Goal: Transaction & Acquisition: Purchase product/service

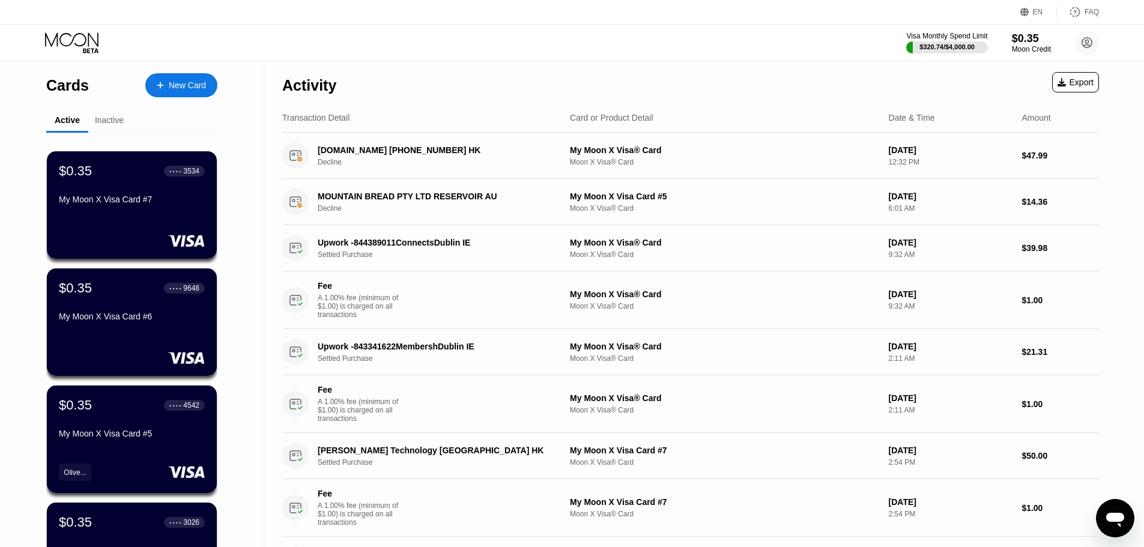
click at [1008, 38] on div "Visa Monthly Spend Limit $320.74 / $4,000.00 $0.35 Moon Credit michaelbf1995053…" at bounding box center [1002, 43] width 193 height 24
click at [1021, 39] on div "$0.35" at bounding box center [1031, 38] width 40 height 13
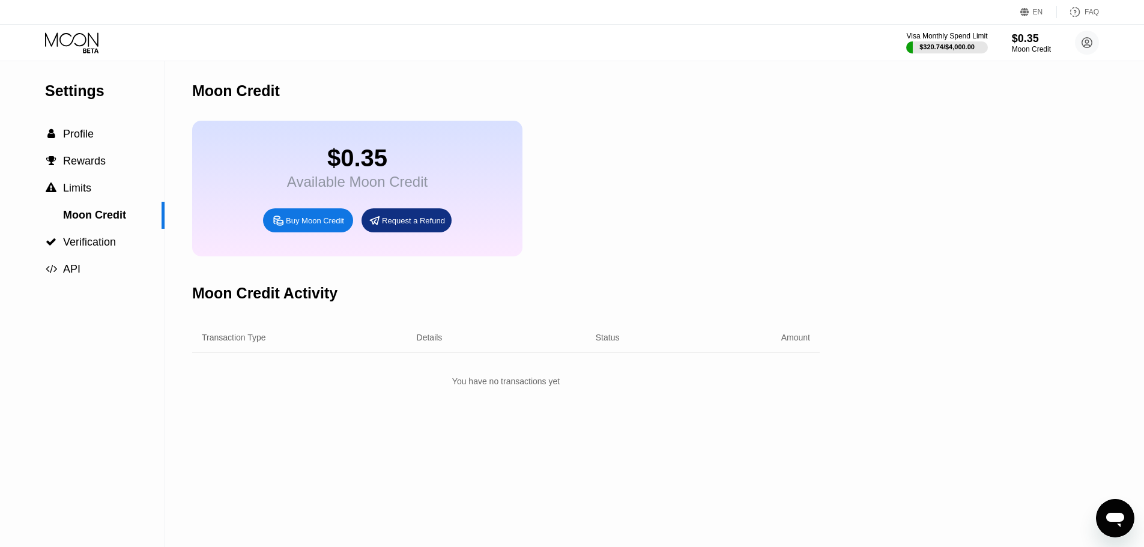
click at [312, 226] on div "Buy Moon Credit" at bounding box center [315, 221] width 58 height 10
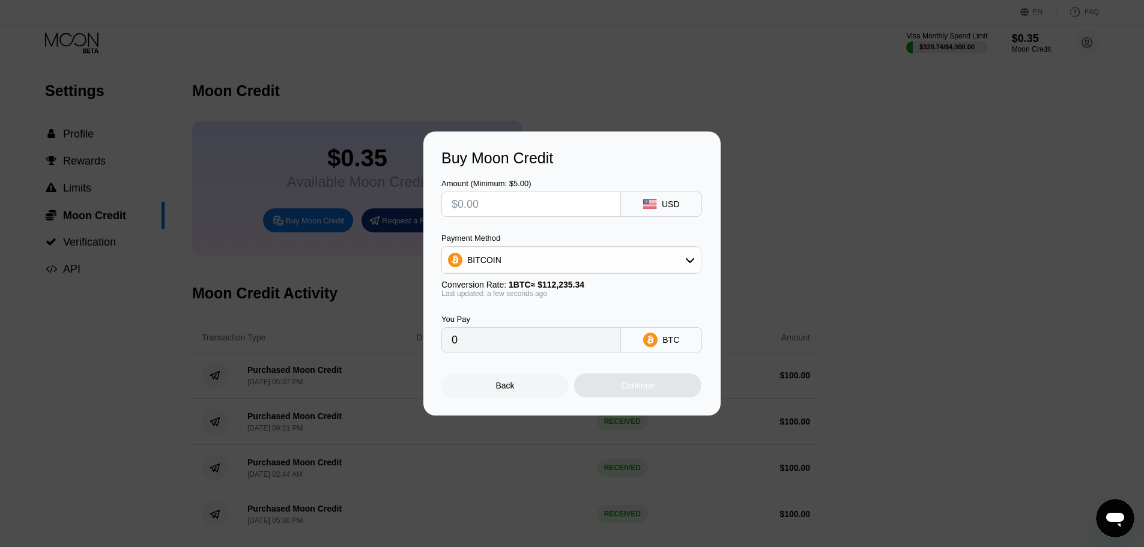
click at [515, 206] on input "text" at bounding box center [531, 204] width 159 height 24
click at [551, 263] on div "BITCOIN" at bounding box center [571, 260] width 259 height 24
click at [515, 324] on span "USDT on TRON" at bounding box center [500, 320] width 61 height 10
type input "0.00"
click at [520, 211] on input "text" at bounding box center [531, 204] width 159 height 24
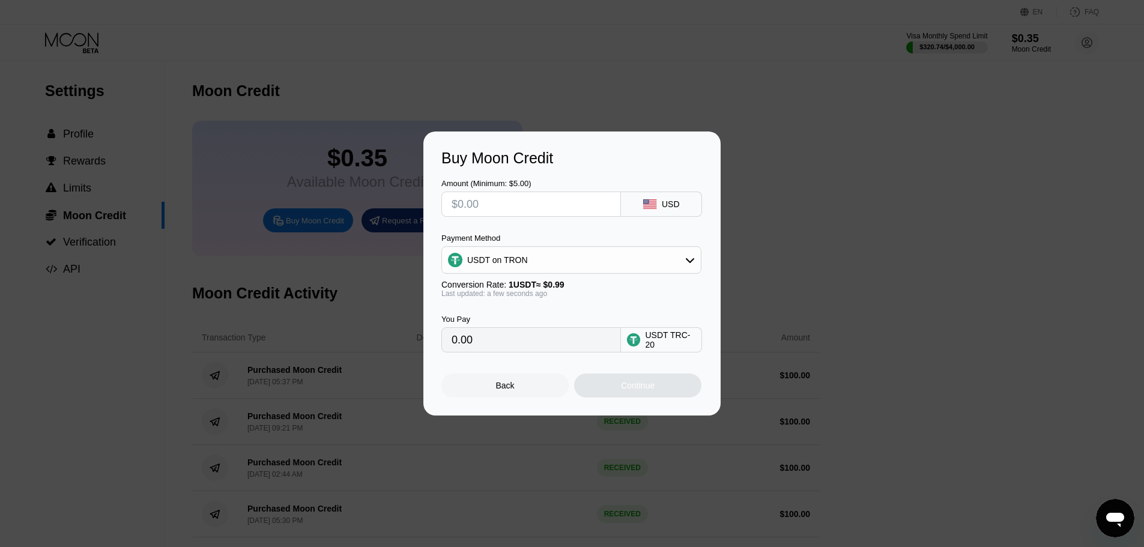
type input "$1"
type input "1.01"
type input "$10"
type input "10.10"
type input "$100"
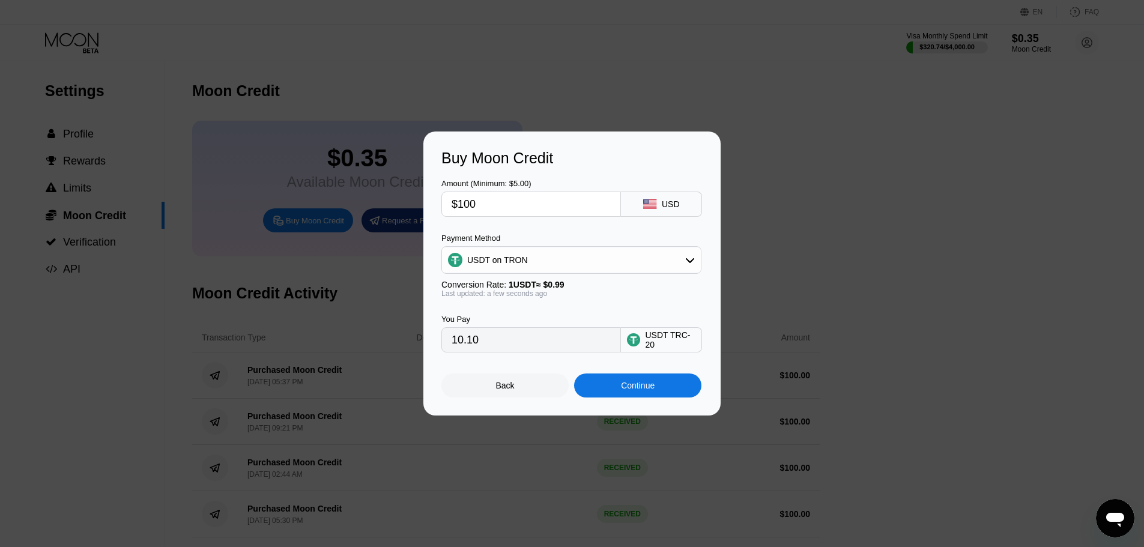
type input "101.01"
type input "$1000"
type input "1010.10"
type input "$100"
type input "101.01"
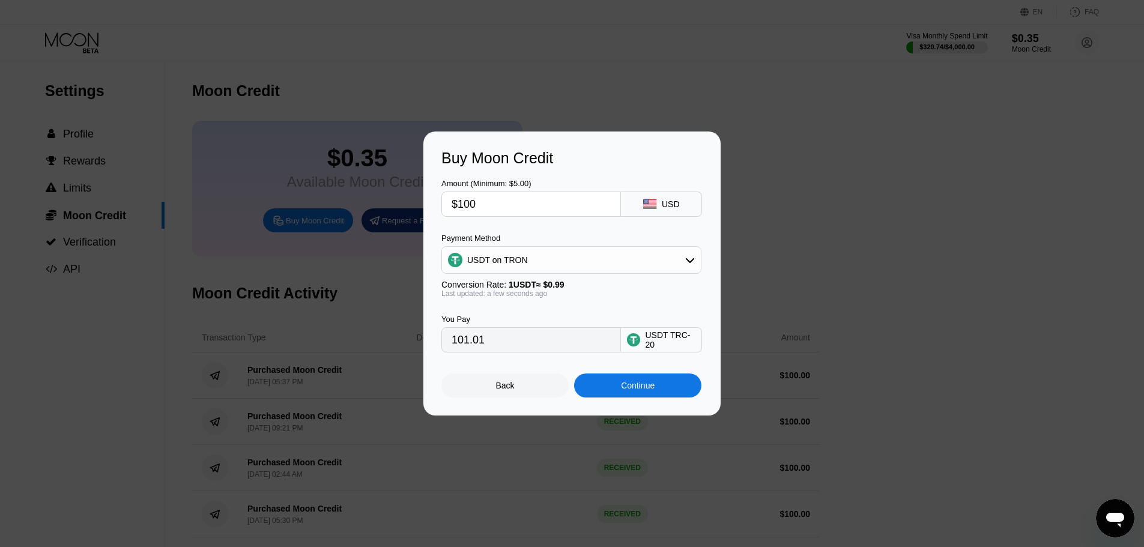
type input "$10"
type input "10.10"
type input "$1"
type input "1.01"
type input "$10"
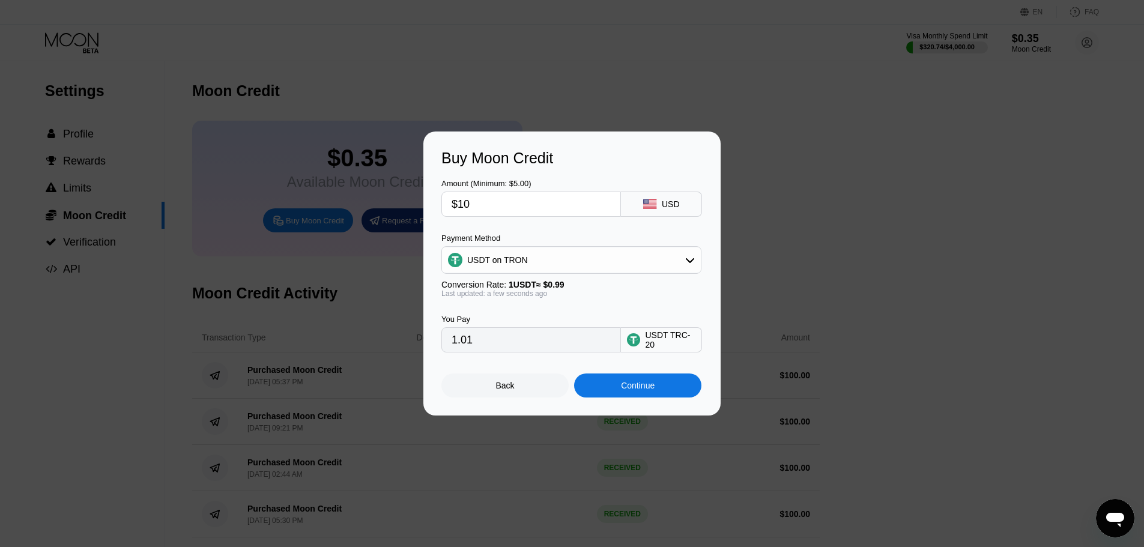
type input "10.10"
type input "$100"
type input "101.01"
drag, startPoint x: 504, startPoint y: 205, endPoint x: 465, endPoint y: 204, distance: 39.1
click at [465, 204] on input "$100" at bounding box center [531, 204] width 159 height 24
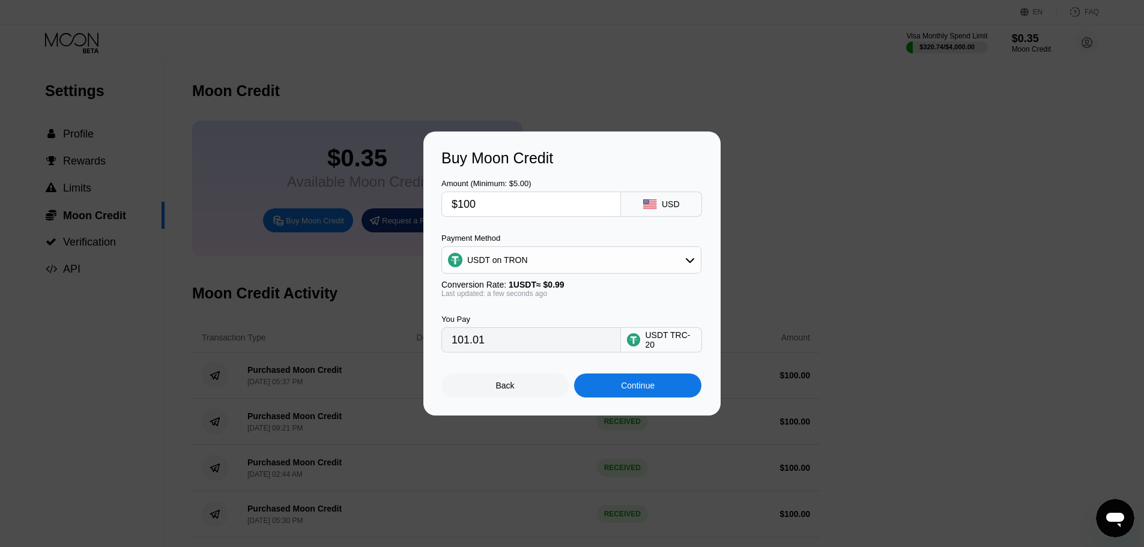
click at [472, 204] on input "$100" at bounding box center [531, 204] width 159 height 24
type input "$100"
click at [586, 393] on div "Continue" at bounding box center [637, 386] width 127 height 24
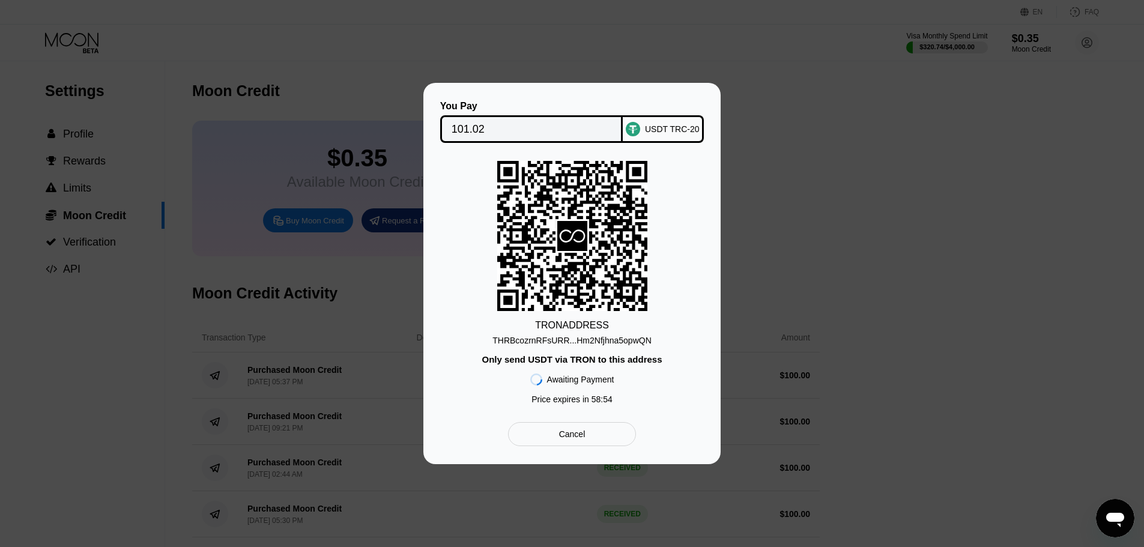
click at [492, 129] on input "101.02" at bounding box center [532, 129] width 160 height 24
click at [608, 428] on div "Cancel" at bounding box center [572, 434] width 128 height 24
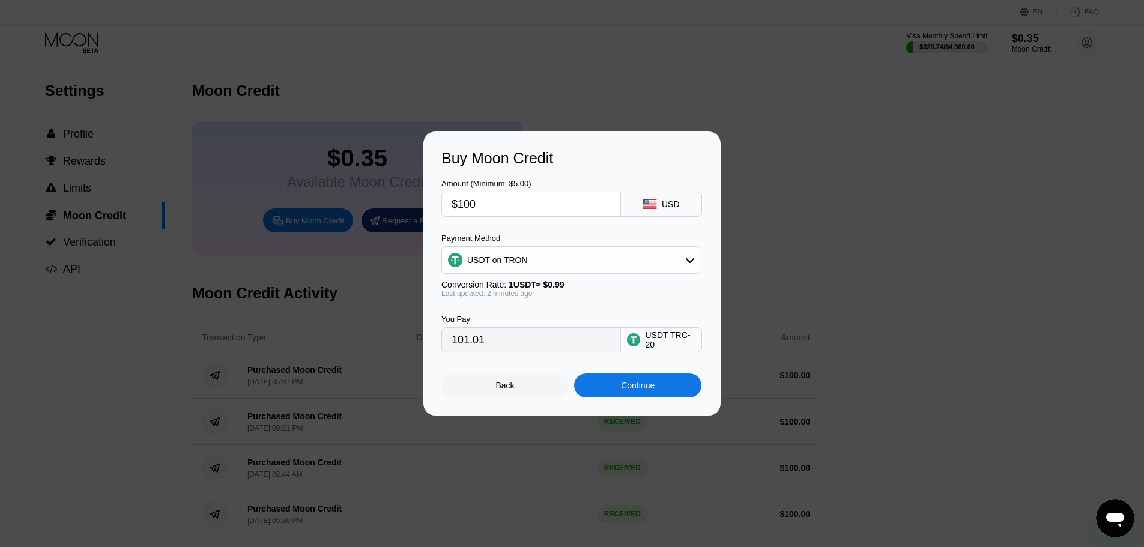
click at [503, 197] on input "$100" at bounding box center [531, 204] width 159 height 24
click at [507, 208] on input "$100" at bounding box center [531, 204] width 159 height 24
drag, startPoint x: 488, startPoint y: 203, endPoint x: 464, endPoint y: 203, distance: 23.4
click at [464, 203] on input "$100" at bounding box center [531, 204] width 159 height 24
type input "$15"
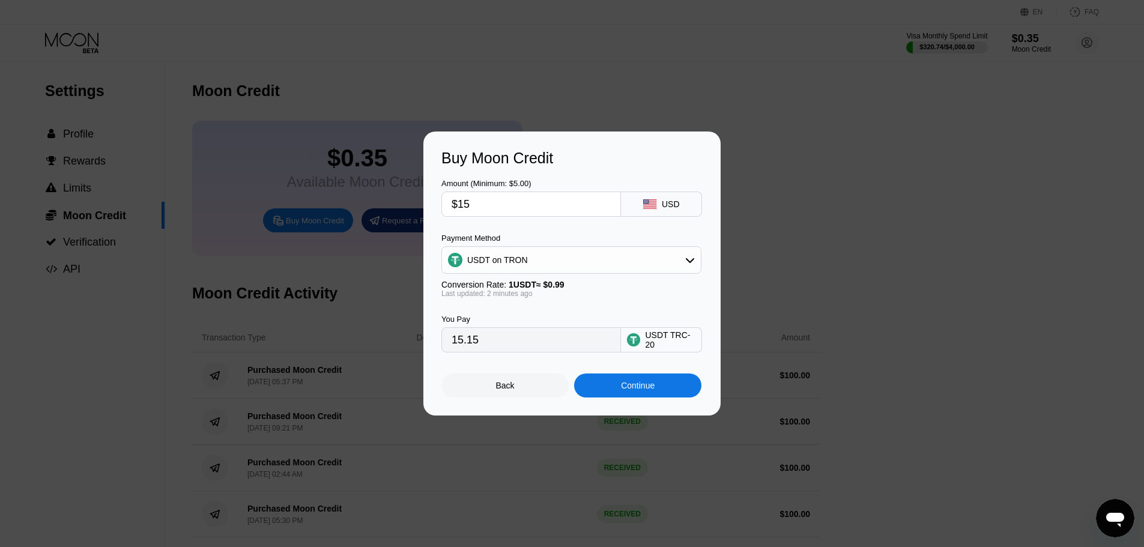
type input "15.15"
type input "$150"
type input "151.52"
type input "$150"
click at [622, 390] on div "Continue" at bounding box center [638, 386] width 34 height 10
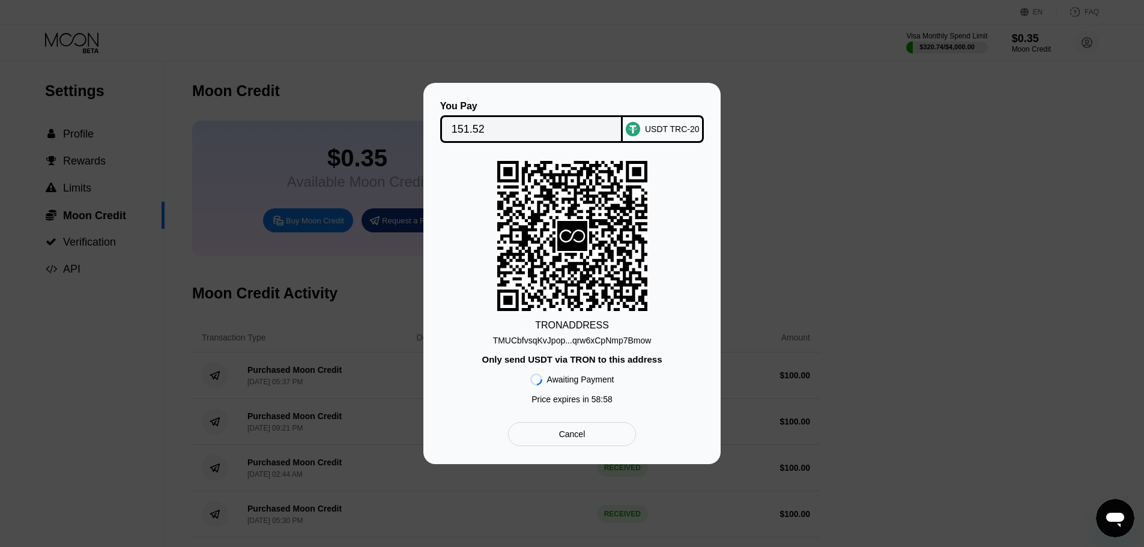
click at [510, 130] on input "151.52" at bounding box center [532, 129] width 160 height 24
click at [570, 348] on div "TRON ADDRESS TMUCbfvsqKvJpop...qrw6xCpNmp7Bmow Only send USDT via TRON to this …" at bounding box center [571, 285] width 261 height 249
click at [570, 342] on div "TMUCbfvsqKvJpop...qrw6xCpNmp7Bmow" at bounding box center [572, 341] width 159 height 10
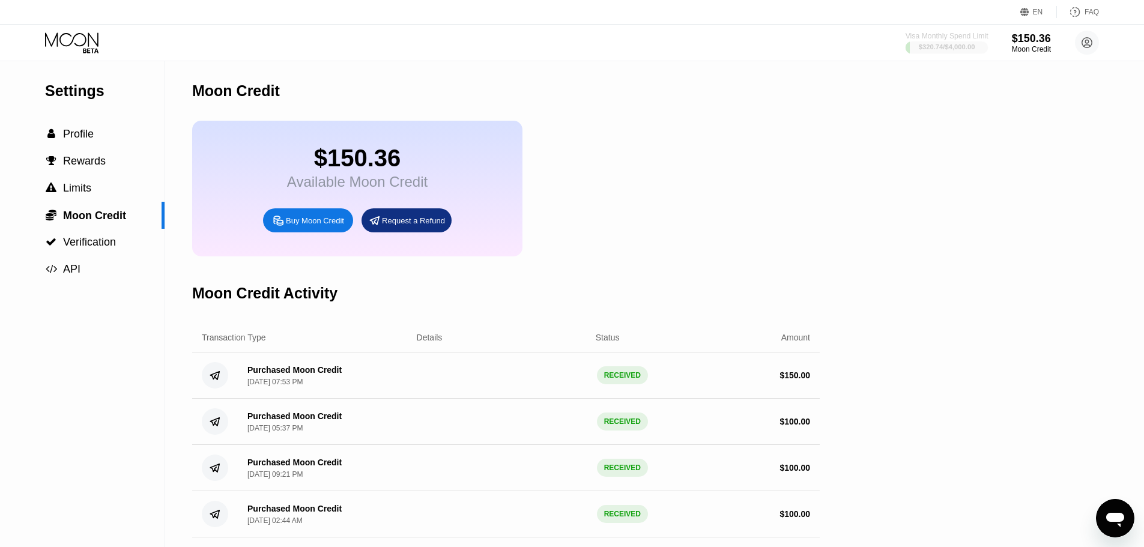
click at [941, 38] on div "Visa Monthly Spend Limit" at bounding box center [947, 36] width 83 height 8
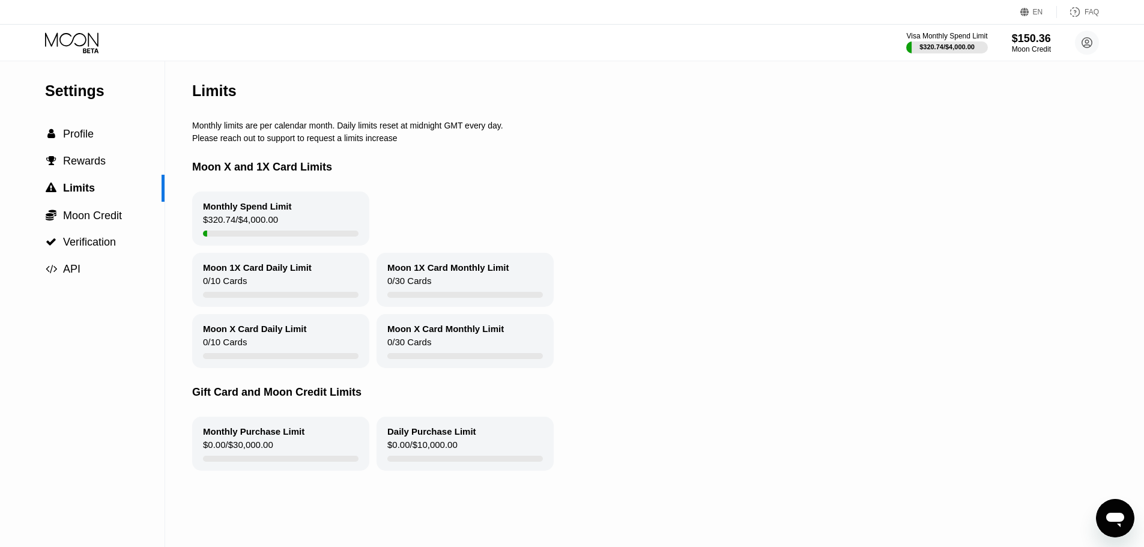
click at [86, 90] on div "Settings" at bounding box center [104, 90] width 119 height 17
click at [52, 39] on icon at bounding box center [73, 42] width 56 height 21
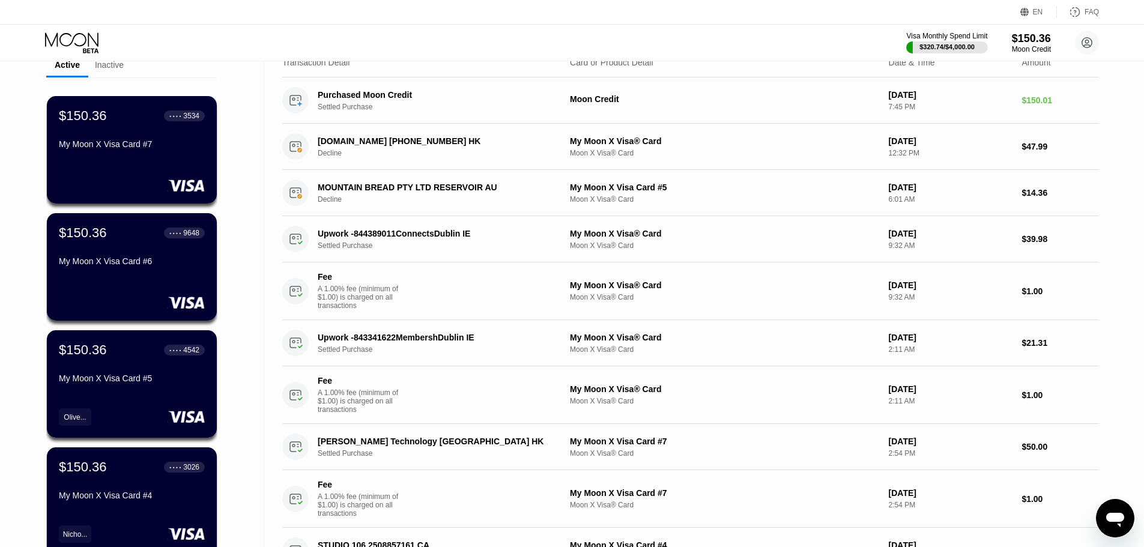
scroll to position [120, 0]
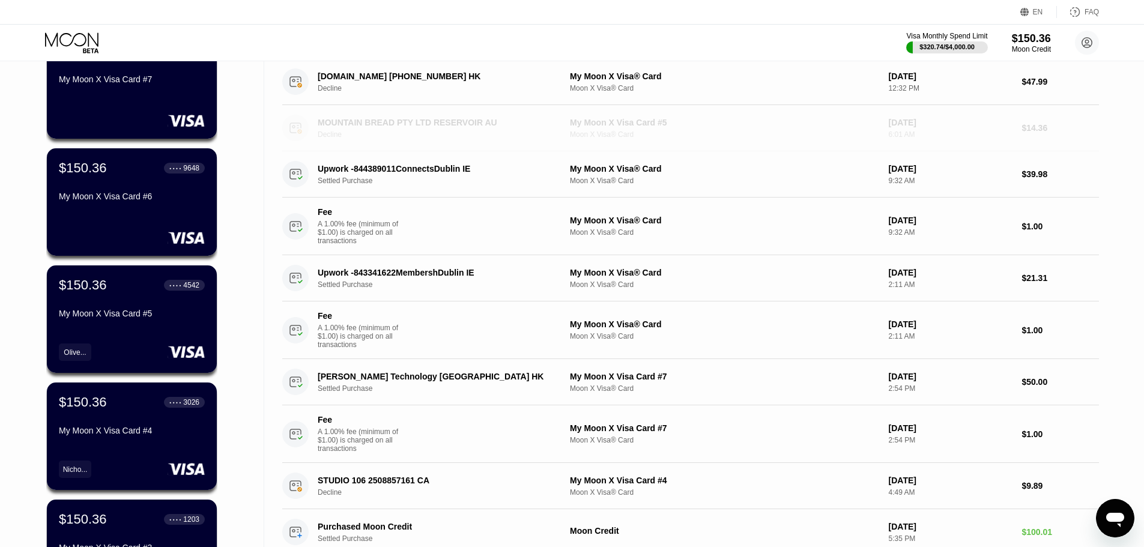
click at [409, 134] on div "Decline" at bounding box center [443, 134] width 250 height 8
